Goal: Find specific page/section: Find specific page/section

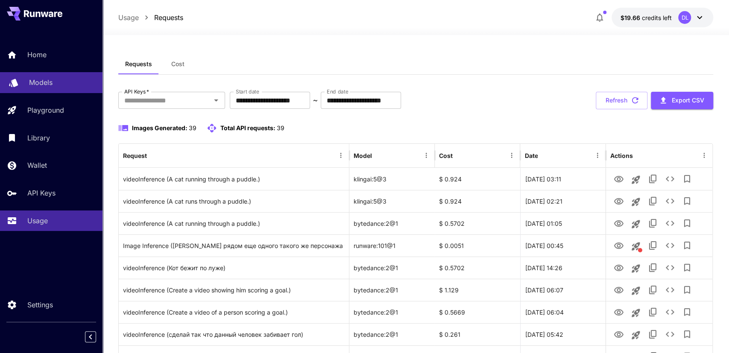
click at [48, 73] on link "Models" at bounding box center [51, 82] width 102 height 21
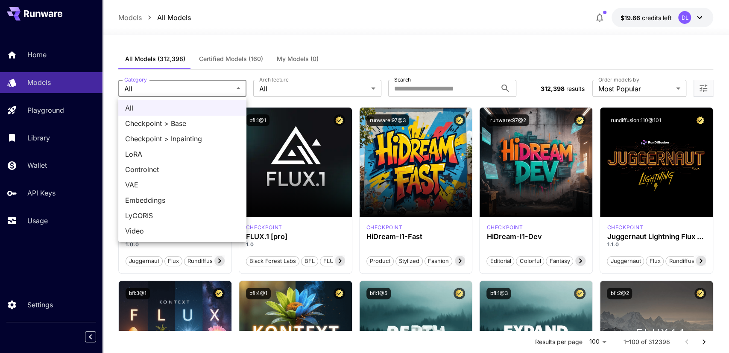
click at [443, 31] on div at bounding box center [364, 176] width 729 height 353
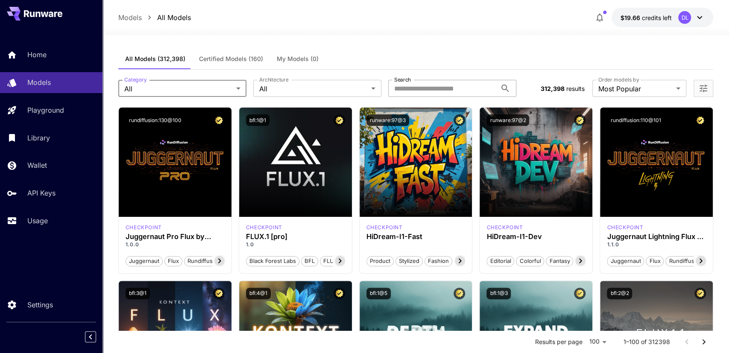
click at [405, 85] on input "Search" at bounding box center [442, 88] width 108 height 17
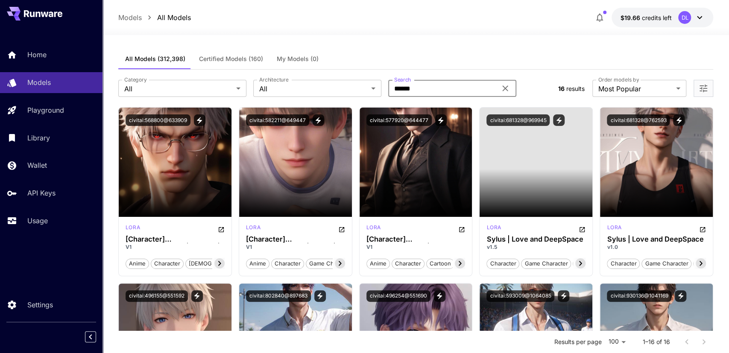
type input "*******"
